Goal: Information Seeking & Learning: Check status

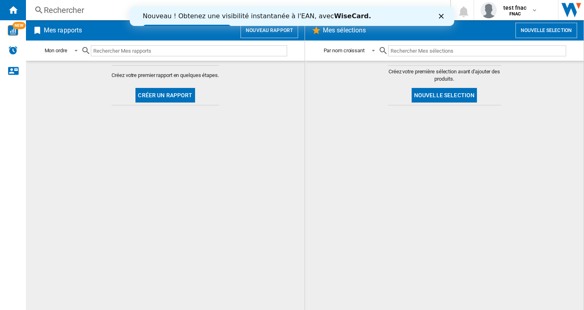
click at [210, 212] on md-content "Créez votre premier rapport en quelques étapes. Créer un rapport" at bounding box center [165, 185] width 278 height 249
click at [440, 17] on polygon "Fermer" at bounding box center [440, 16] width 5 height 5
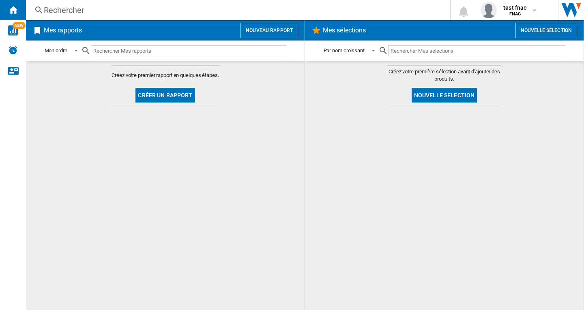
click at [59, 11] on div "Rechercher" at bounding box center [236, 9] width 385 height 11
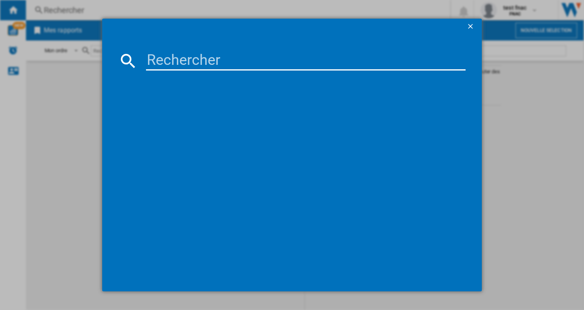
click at [168, 57] on input at bounding box center [305, 60] width 319 height 19
paste input "DENON PMA600NE NOIR"
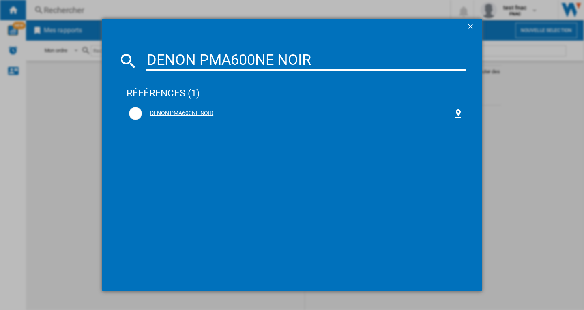
type input "DENON PMA600NE NOIR"
click at [187, 111] on div "DENON PMA600NE NOIR" at bounding box center [297, 113] width 311 height 8
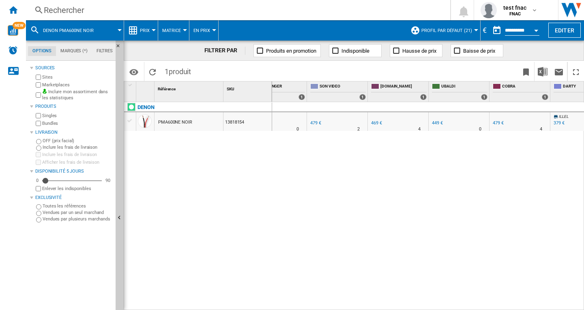
scroll to position [0, 296]
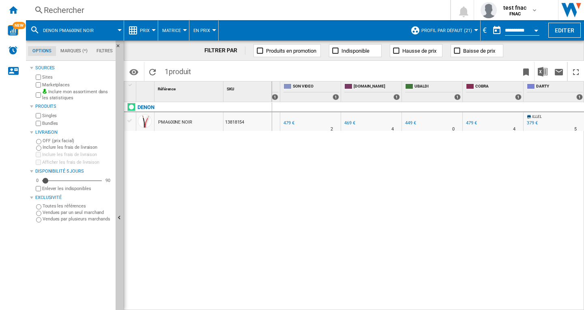
click at [534, 28] on button "Open calendar" at bounding box center [535, 29] width 15 height 15
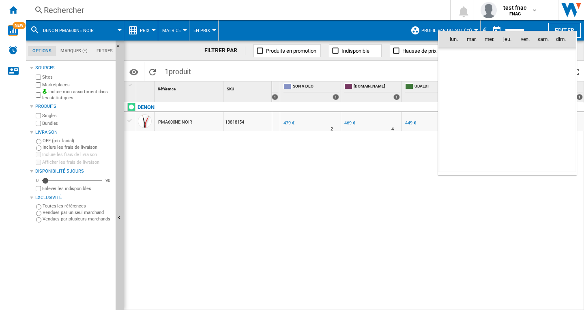
scroll to position [3866, 0]
click at [560, 111] on span "21" at bounding box center [560, 110] width 16 height 16
type input "**********"
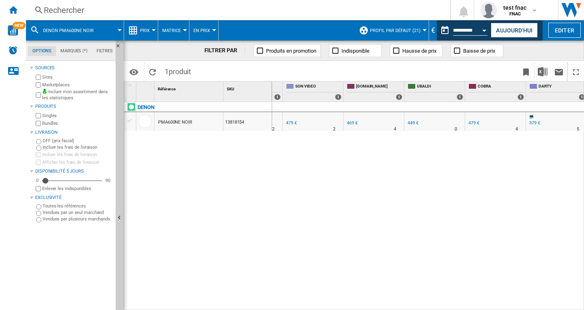
scroll to position [0, 357]
click at [45, 83] on label "Marketplaces" at bounding box center [77, 85] width 70 height 6
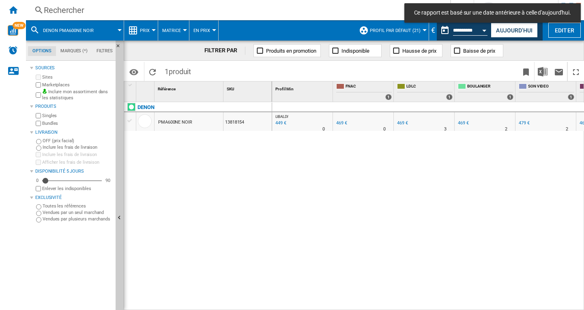
scroll to position [0, 235]
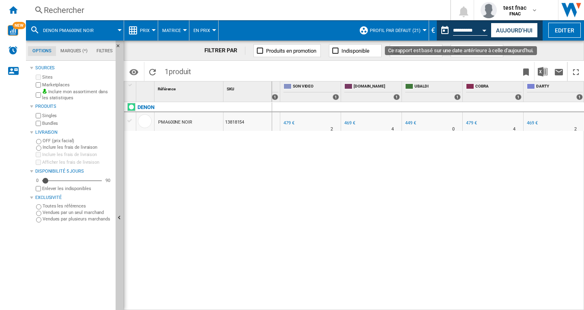
click at [484, 30] on div "Open calendar" at bounding box center [484, 31] width 4 height 2
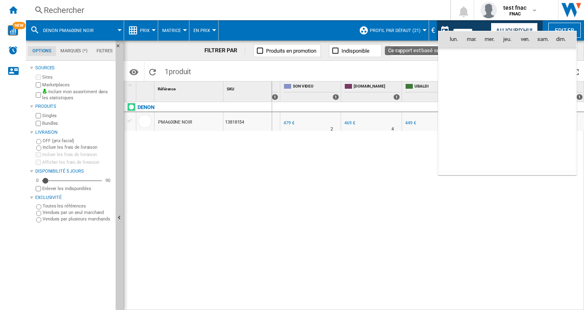
scroll to position [3866, 0]
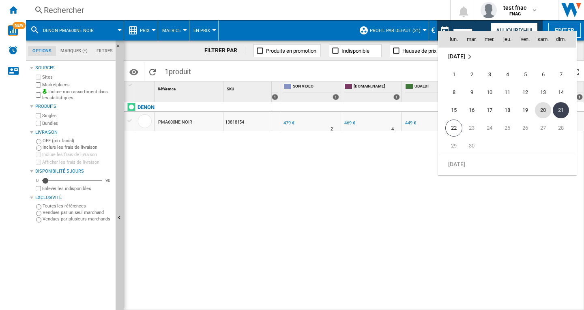
click at [539, 110] on span "20" at bounding box center [543, 110] width 16 height 16
type input "**********"
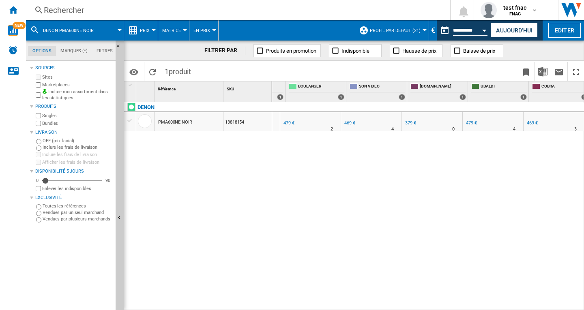
scroll to position [0, 235]
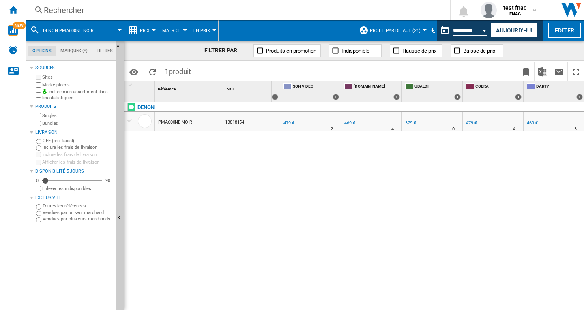
click at [48, 85] on label "Marketplaces" at bounding box center [77, 85] width 70 height 6
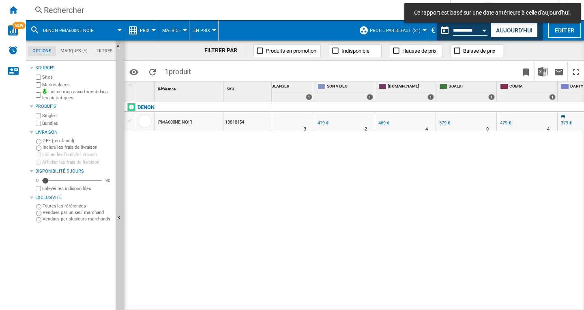
scroll to position [0, 296]
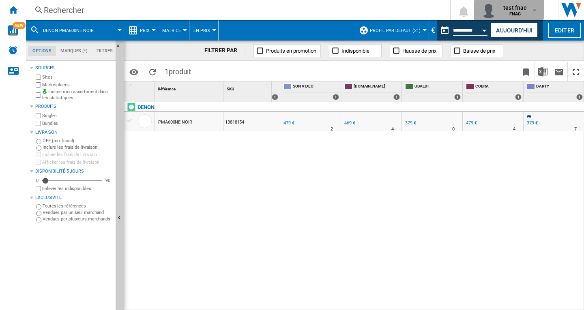
click at [508, 5] on span "test fnac" at bounding box center [514, 8] width 23 height 8
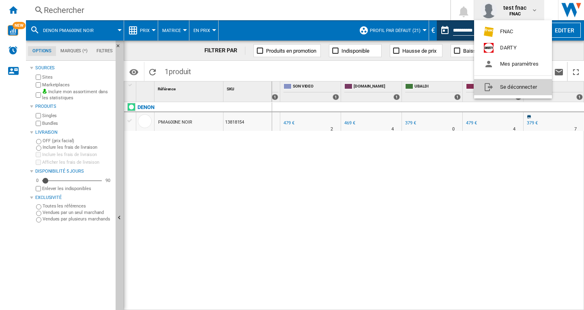
click at [507, 88] on button "Se déconnecter" at bounding box center [513, 87] width 78 height 16
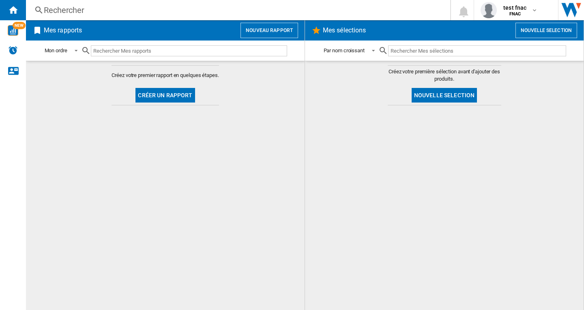
click at [80, 9] on div "Rechercher" at bounding box center [236, 9] width 385 height 11
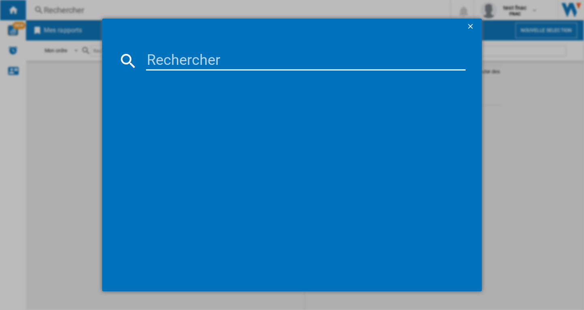
click at [175, 56] on input at bounding box center [305, 60] width 319 height 19
paste input "DENON PMA600NE NOIR"
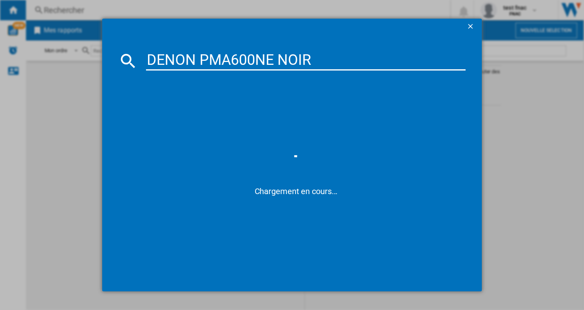
type input "DENON PMA600NE NOIR"
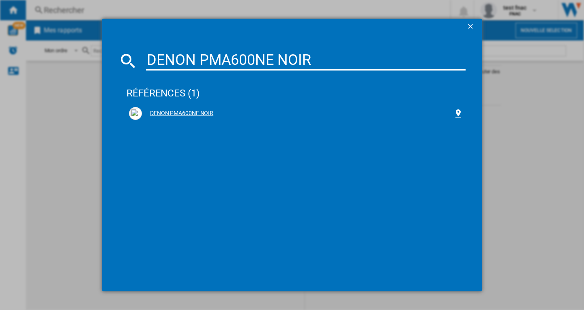
click at [194, 111] on div "DENON PMA600NE NOIR" at bounding box center [297, 113] width 311 height 8
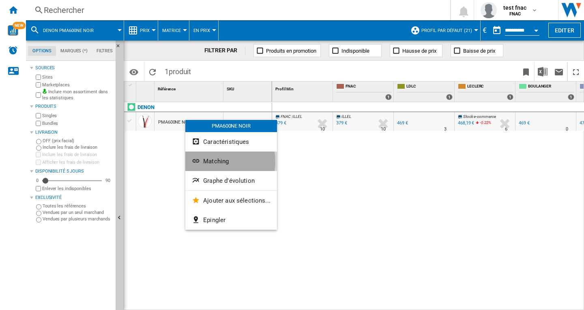
click at [214, 162] on span "Matching" at bounding box center [216, 161] width 26 height 7
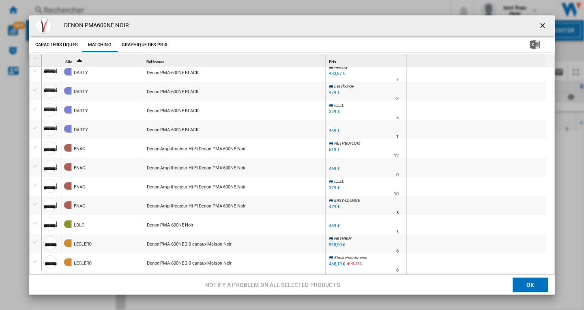
scroll to position [122, 0]
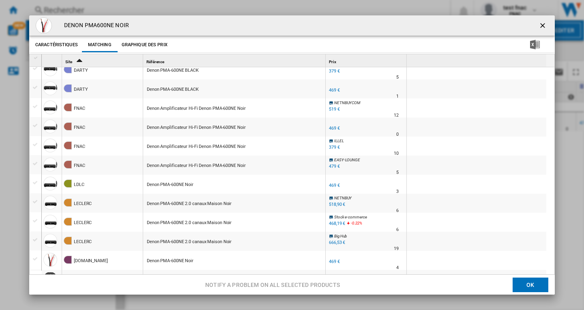
click at [538, 24] on ng-md-icon "getI18NText('BUTTONS.CLOSE_DIALOG')" at bounding box center [543, 26] width 10 height 10
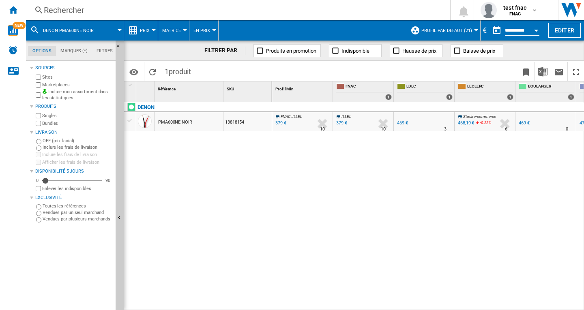
click at [48, 83] on label "Marketplaces" at bounding box center [77, 85] width 70 height 6
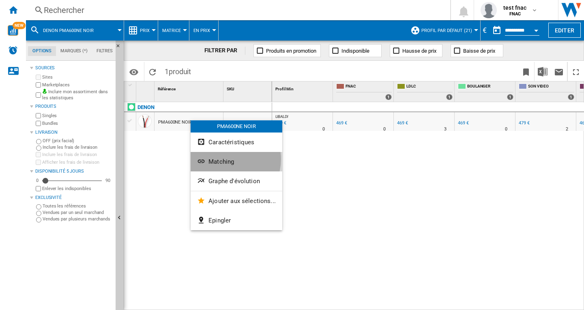
click at [223, 159] on span "Matching" at bounding box center [221, 161] width 26 height 7
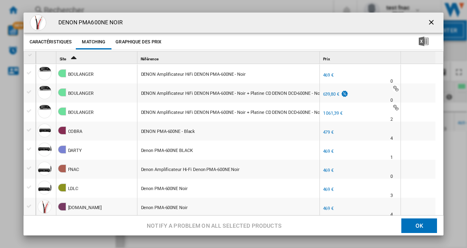
scroll to position [4, 0]
click at [427, 20] on ng-md-icon "getI18NText('BUTTONS.CLOSE_DIALOG')" at bounding box center [432, 23] width 10 height 10
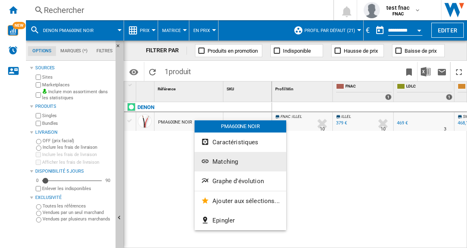
click at [219, 163] on span "Matching" at bounding box center [225, 161] width 26 height 7
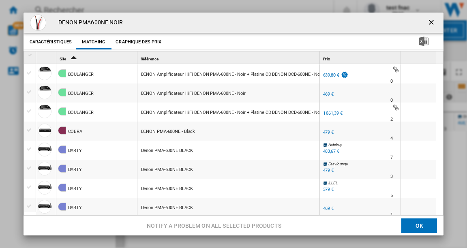
click at [427, 21] on ng-md-icon "getI18NText('BUTTONS.CLOSE_DIALOG')" at bounding box center [432, 23] width 10 height 10
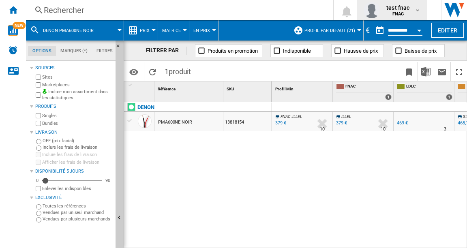
click at [395, 11] on span "test fnac" at bounding box center [397, 8] width 23 height 8
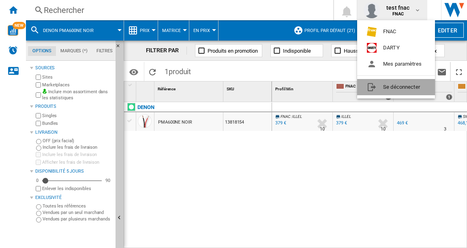
click at [391, 86] on button "Se déconnecter" at bounding box center [396, 87] width 78 height 16
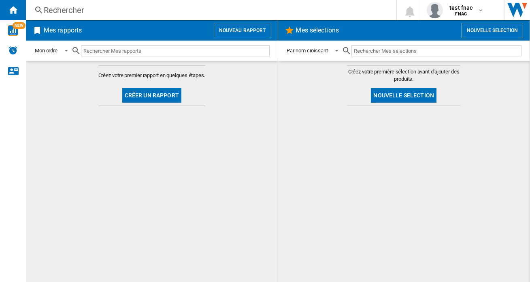
click at [61, 7] on div "Rechercher" at bounding box center [210, 9] width 332 height 11
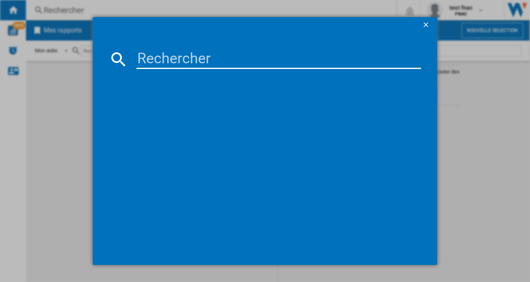
click at [167, 61] on input at bounding box center [279, 58] width 285 height 19
paste input "KEF P1 NOIR PAIRE"
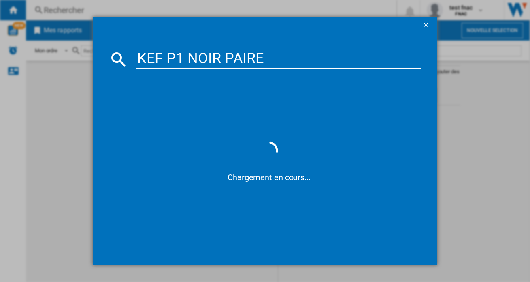
type input "KEF P1 NOIR PAIRE"
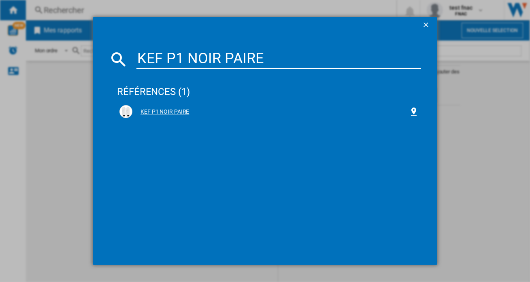
click at [158, 110] on div "KEF P1 NOIR PAIRE" at bounding box center [271, 112] width 277 height 8
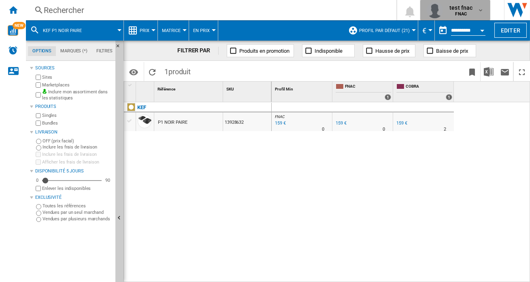
click at [463, 13] on b "FNAC" at bounding box center [462, 13] width 12 height 5
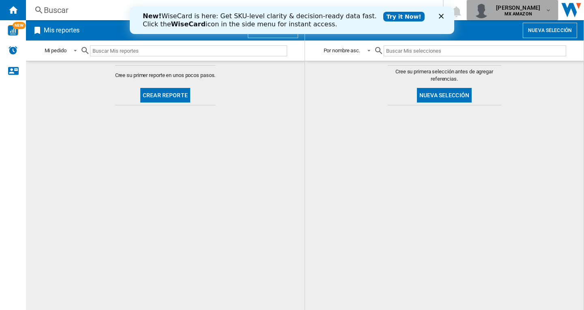
click at [522, 15] on b "MX AMAZON" at bounding box center [518, 13] width 28 height 5
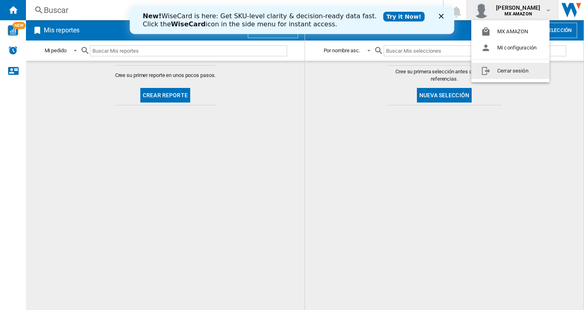
click at [504, 72] on button "Cerrar sesión" at bounding box center [510, 71] width 78 height 16
